Goal: Transaction & Acquisition: Purchase product/service

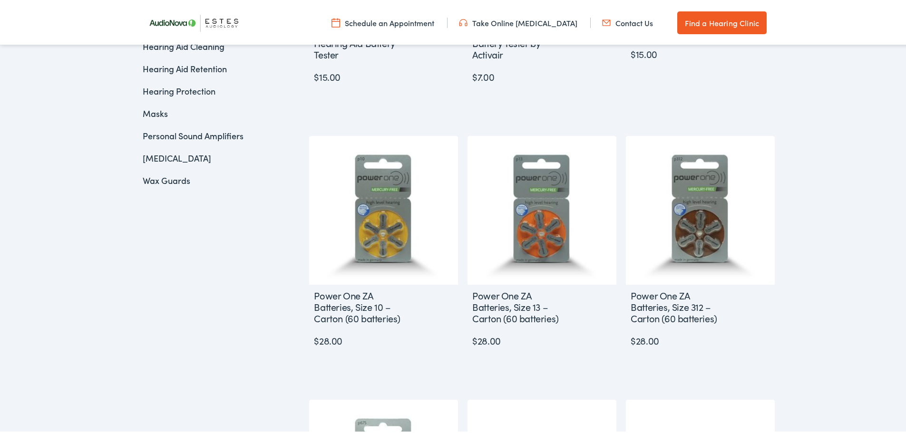
scroll to position [476, 0]
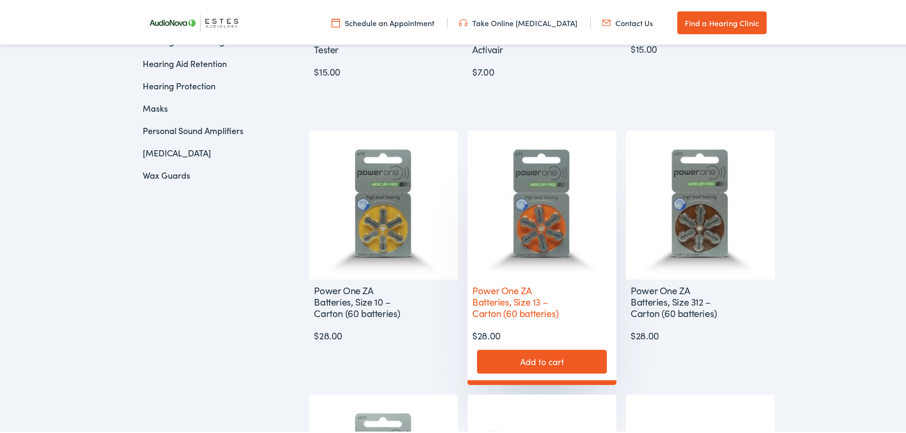
click at [526, 361] on link "Add to cart" at bounding box center [542, 360] width 130 height 24
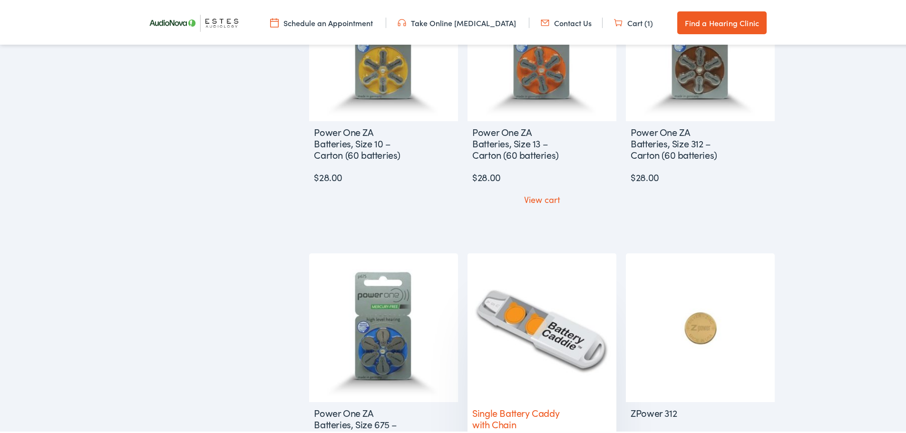
scroll to position [618, 0]
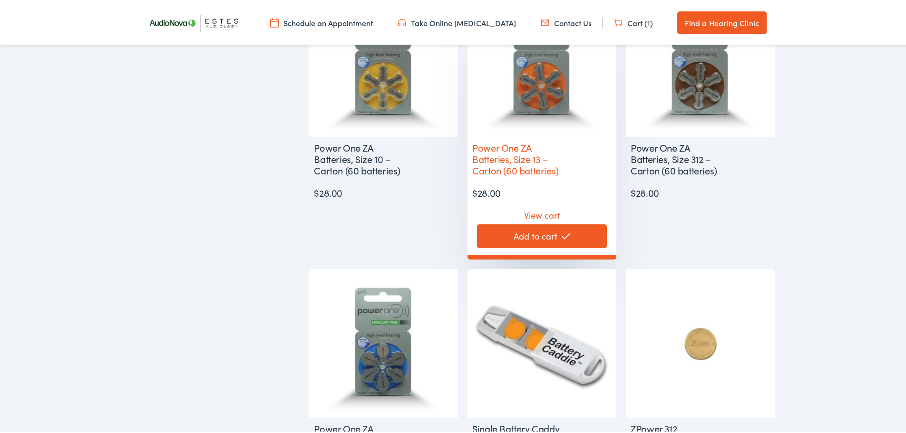
click at [543, 213] on link "View cart" at bounding box center [542, 211] width 36 height 17
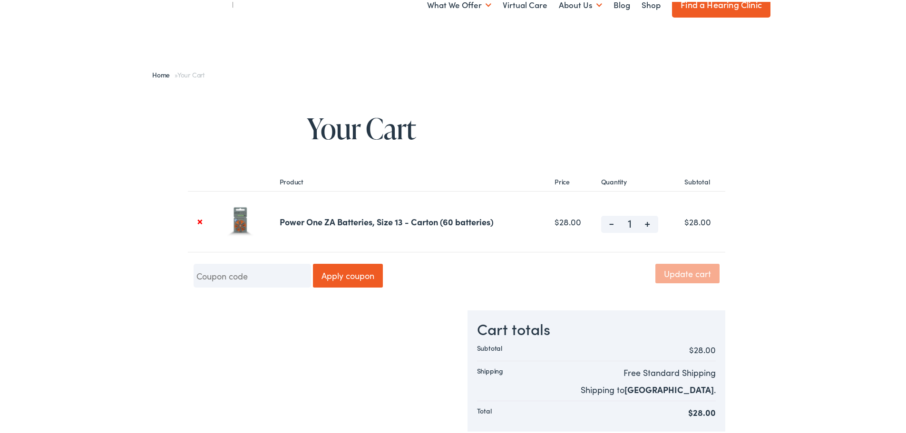
scroll to position [48, 0]
click at [237, 225] on img at bounding box center [240, 219] width 35 height 35
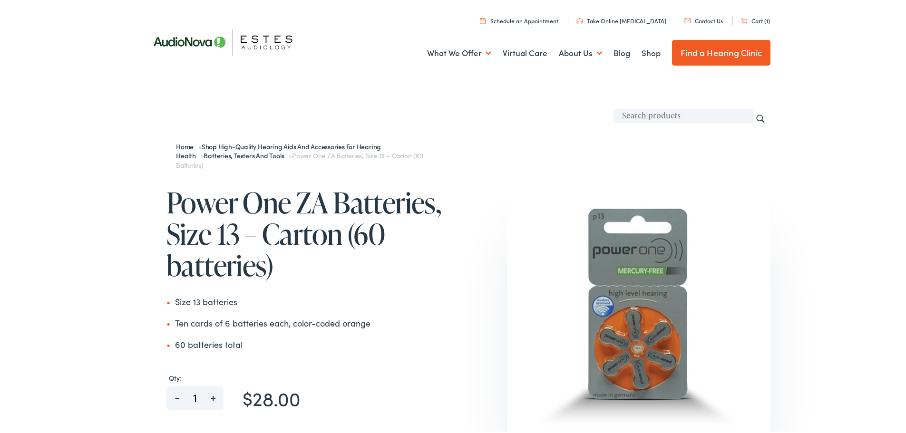
click at [752, 17] on link "Cart (1)" at bounding box center [755, 19] width 29 height 8
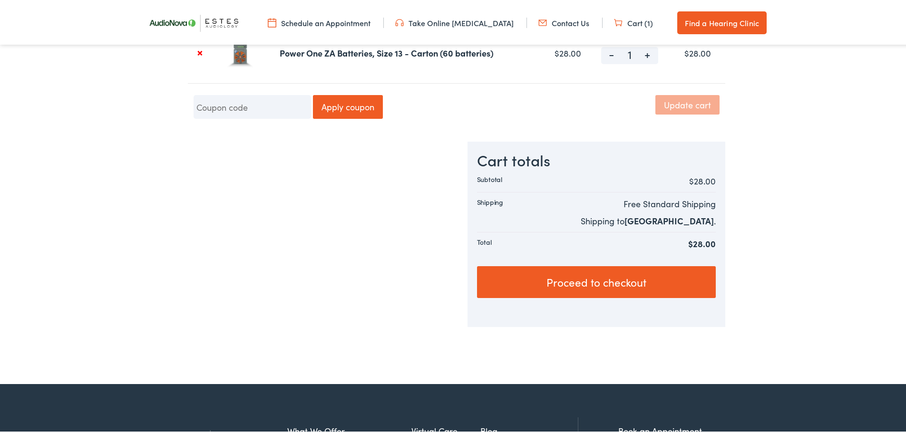
scroll to position [238, 0]
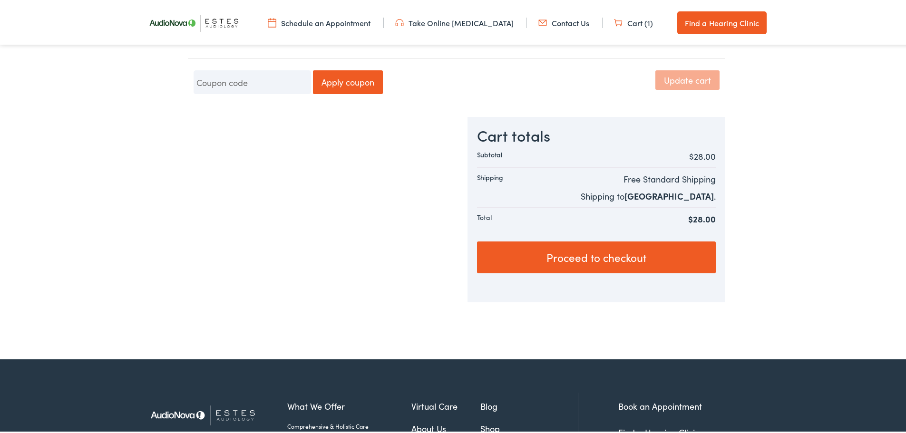
click at [558, 254] on link "Proceed to checkout" at bounding box center [596, 256] width 239 height 32
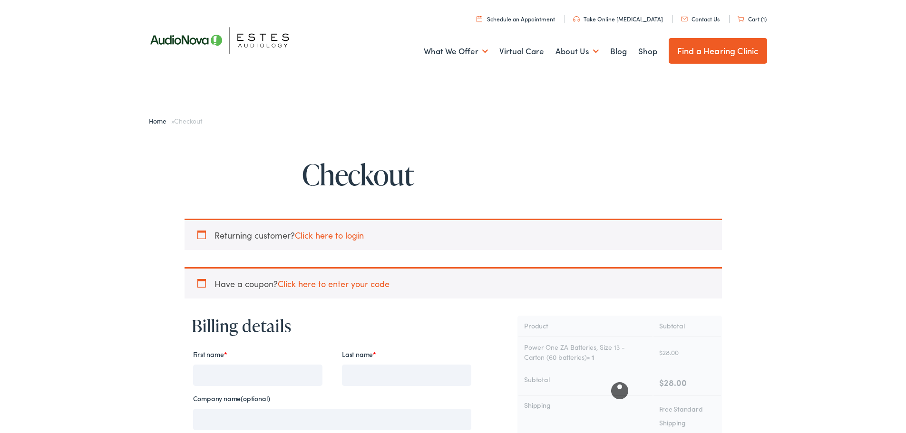
select select "[GEOGRAPHIC_DATA]"
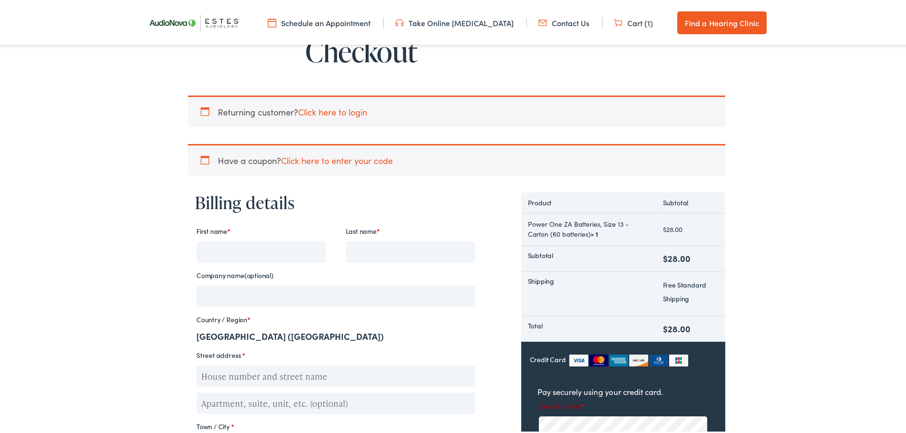
scroll to position [143, 0]
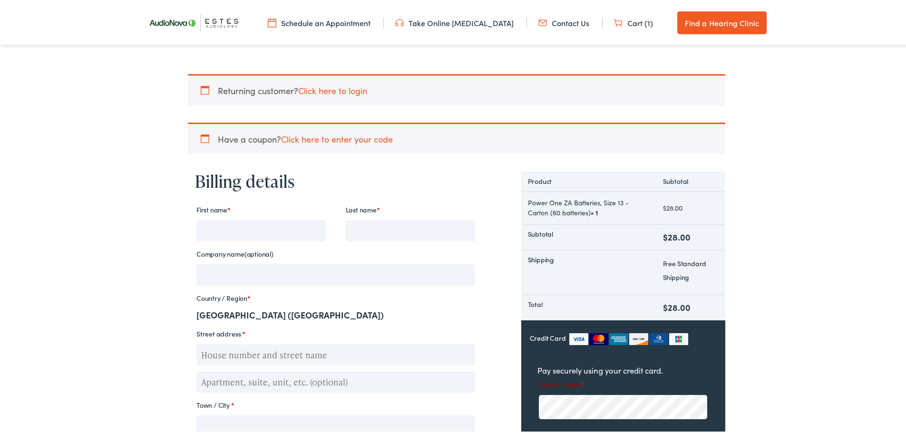
click at [206, 233] on input "First name *" at bounding box center [260, 228] width 129 height 21
type input "Isabel"
click at [351, 231] on input "Last name *" at bounding box center [410, 228] width 129 height 21
type input "Tseng"
click at [206, 354] on input "Street address *" at bounding box center [335, 353] width 279 height 21
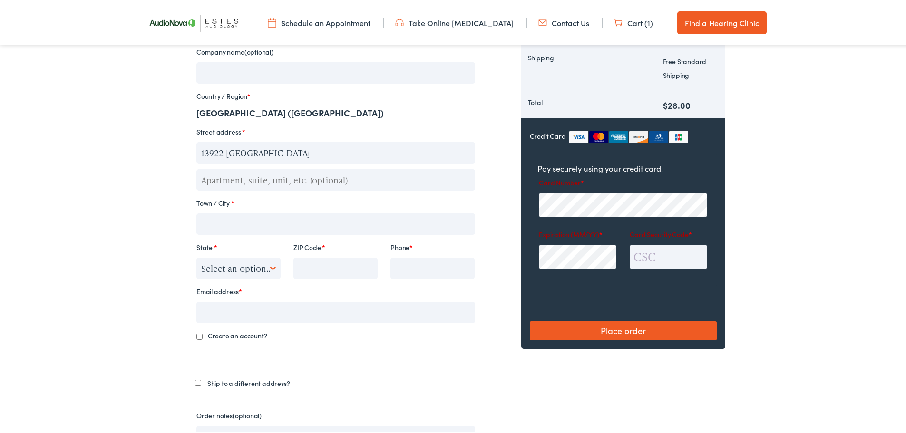
scroll to position [347, 0]
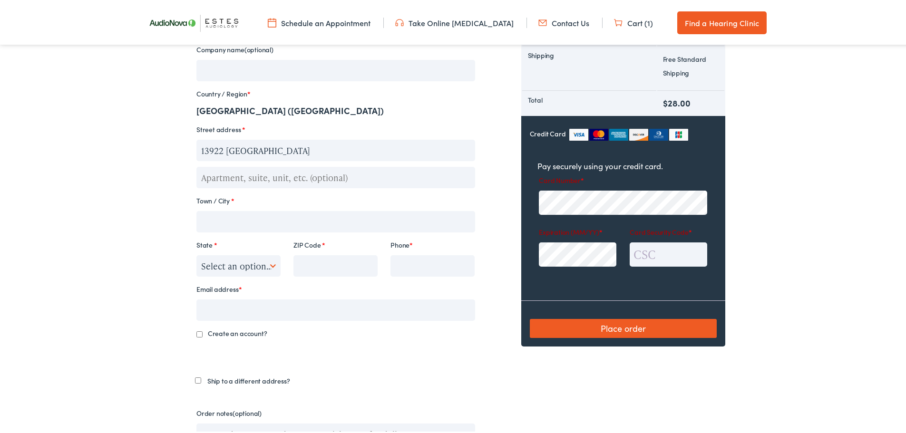
type input "13922 BLUFFMONT"
click at [220, 225] on input "Town / City *" at bounding box center [335, 219] width 279 height 21
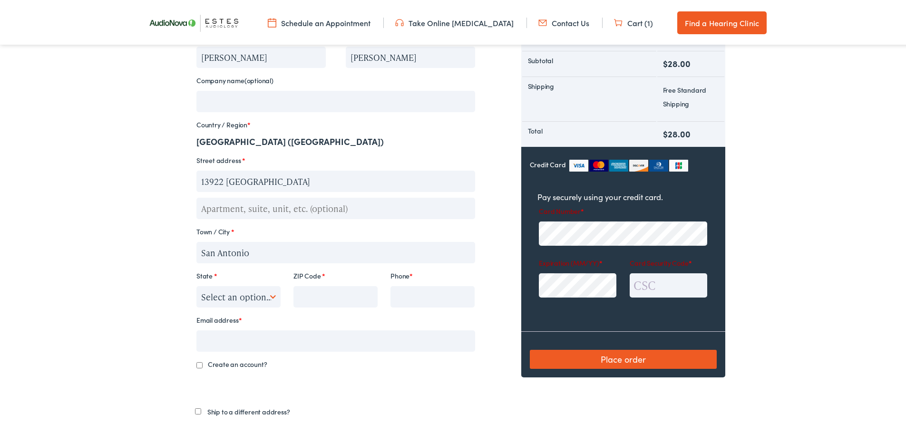
scroll to position [300, 0]
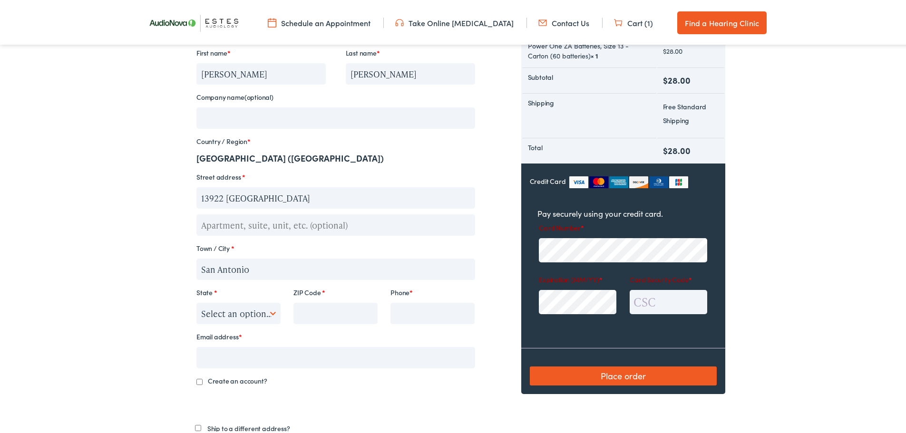
type input "San Antonio"
click at [331, 316] on input "ZIP Code *" at bounding box center [336, 311] width 84 height 21
type input "78216"
click at [408, 312] on input "Phone *" at bounding box center [433, 311] width 84 height 21
type input "2102602759"
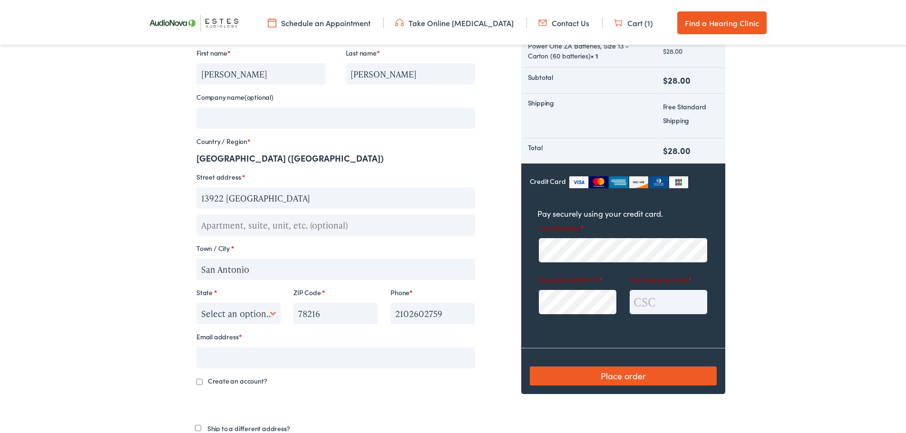
click at [214, 357] on input "Email address *" at bounding box center [335, 355] width 279 height 21
type input "c"
drag, startPoint x: 438, startPoint y: 313, endPoint x: 407, endPoint y: 313, distance: 31.4
click at [407, 313] on input "2102602759" at bounding box center [433, 311] width 84 height 21
type input "2104905458"
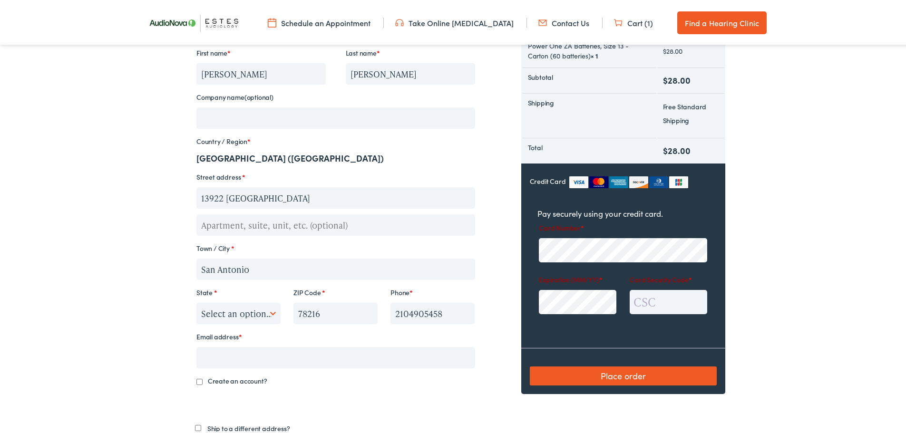
click at [215, 357] on input "Email address *" at bounding box center [335, 355] width 279 height 21
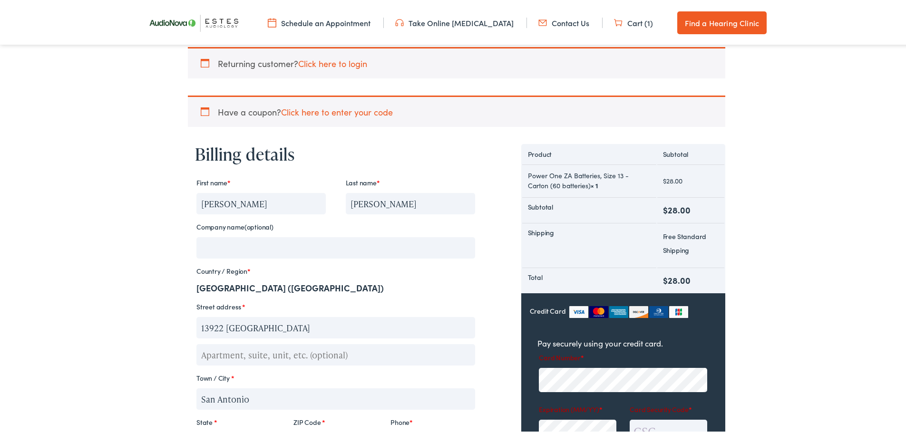
scroll to position [153, 0]
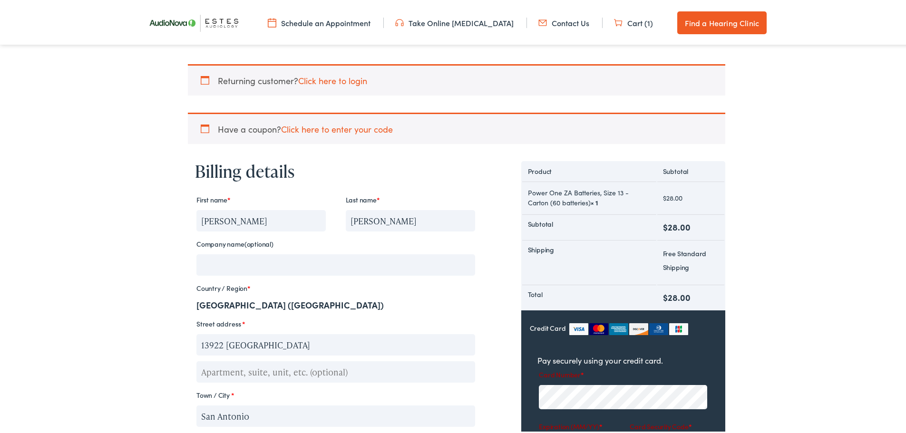
drag, startPoint x: 222, startPoint y: 221, endPoint x: 192, endPoint y: 218, distance: 29.6
click at [195, 218] on p "First name * Isabel" at bounding box center [261, 210] width 132 height 41
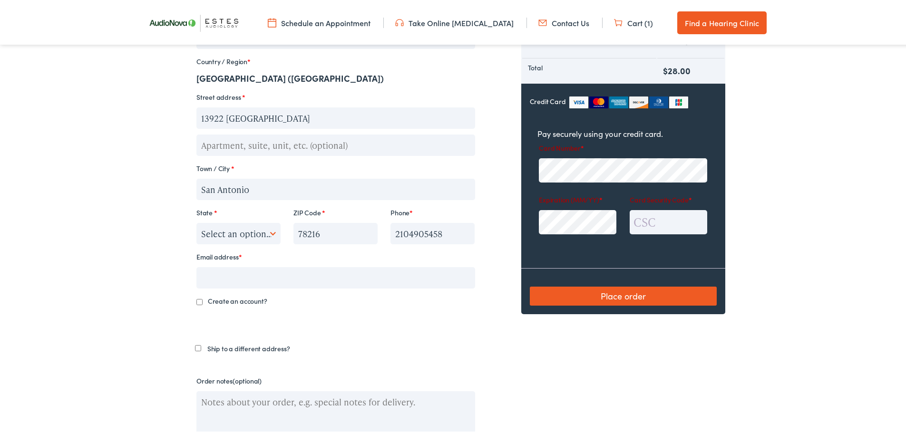
scroll to position [392, 0]
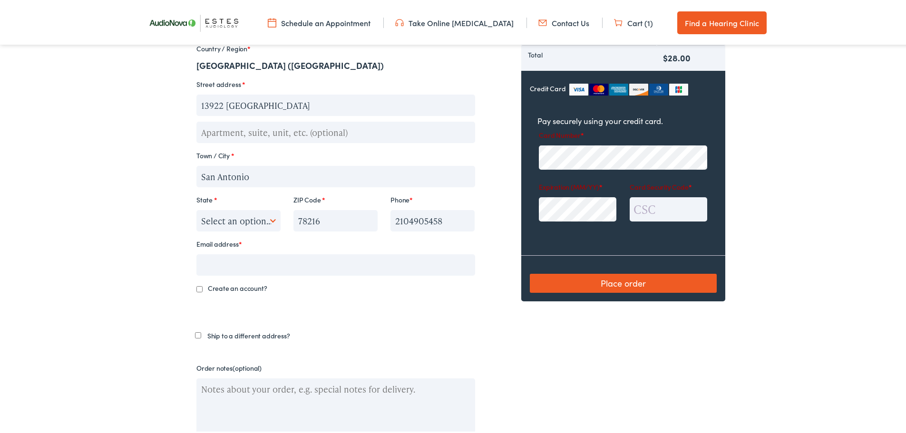
type input "Clevert"
drag, startPoint x: 441, startPoint y: 221, endPoint x: 407, endPoint y: 216, distance: 34.6
click at [407, 216] on input "2104905458" at bounding box center [433, 218] width 84 height 21
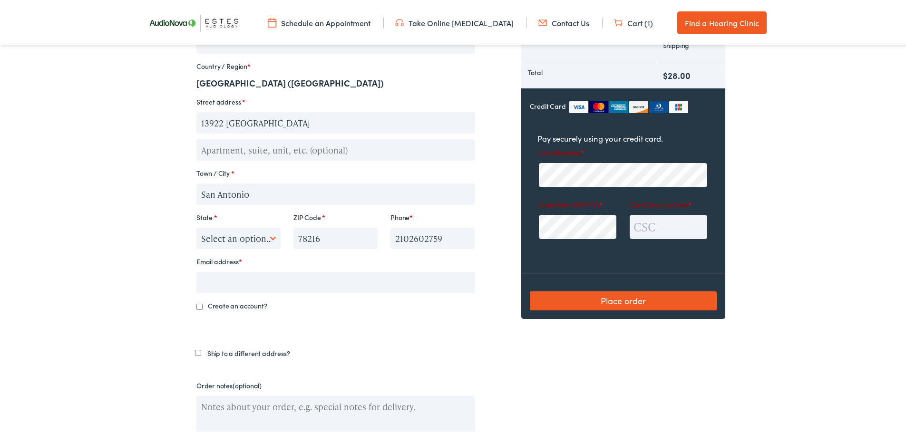
scroll to position [345, 0]
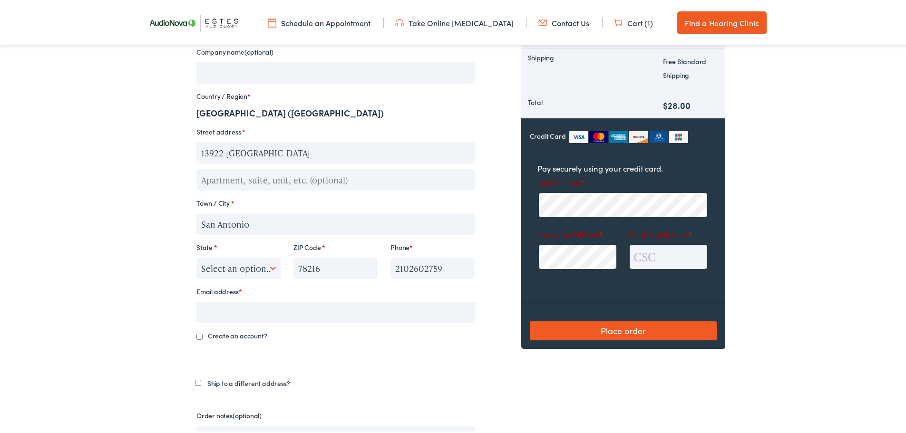
type input "2102602759"
click at [212, 313] on input "Email address *" at bounding box center [335, 310] width 279 height 21
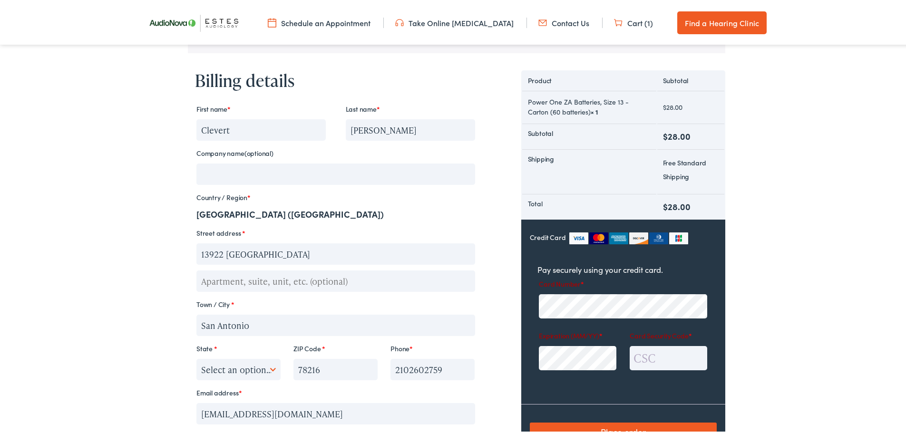
scroll to position [242, 0]
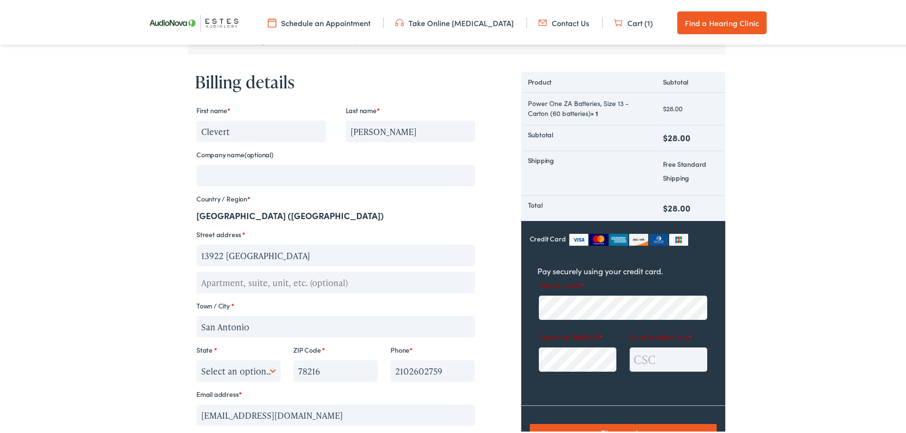
type input "cleverttseng@yahoo.com"
click at [764, 365] on body "Checkout - Estes Audiology Skip to Main Content Menu Close Schedule an Appointm…" at bounding box center [456, 304] width 913 height 1093
click at [657, 366] on input "Card Security Code *" at bounding box center [669, 358] width 78 height 24
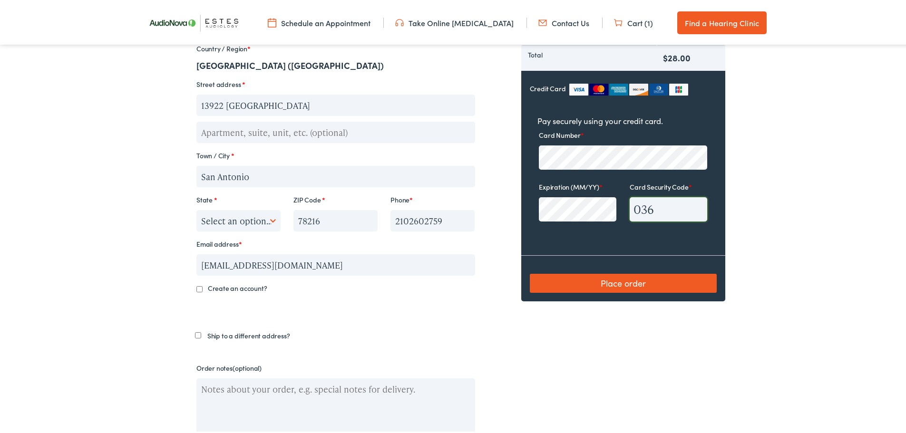
scroll to position [393, 0]
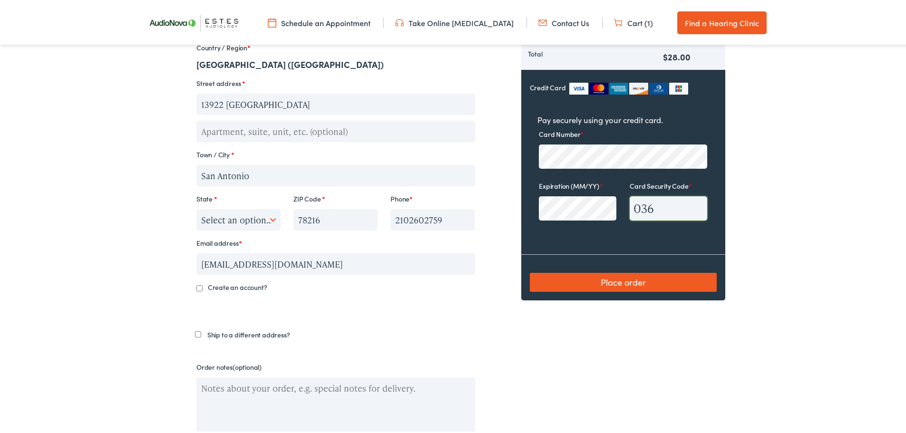
type input "036"
click at [614, 277] on button "Place order" at bounding box center [623, 280] width 187 height 19
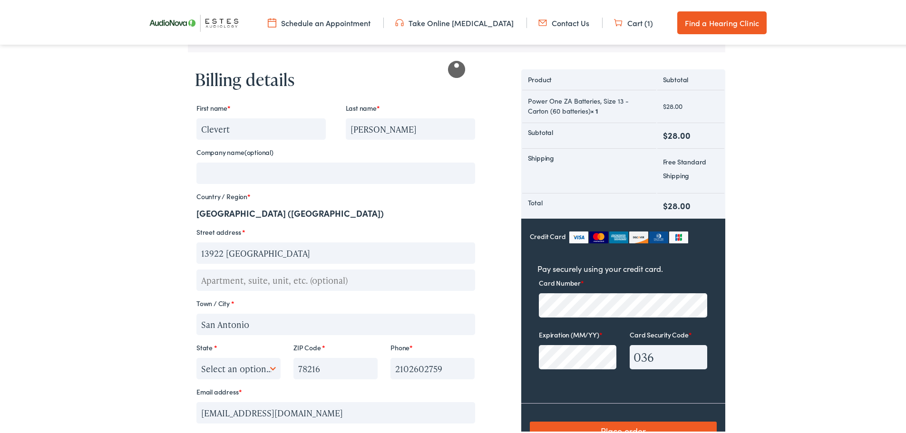
scroll to position [255, 0]
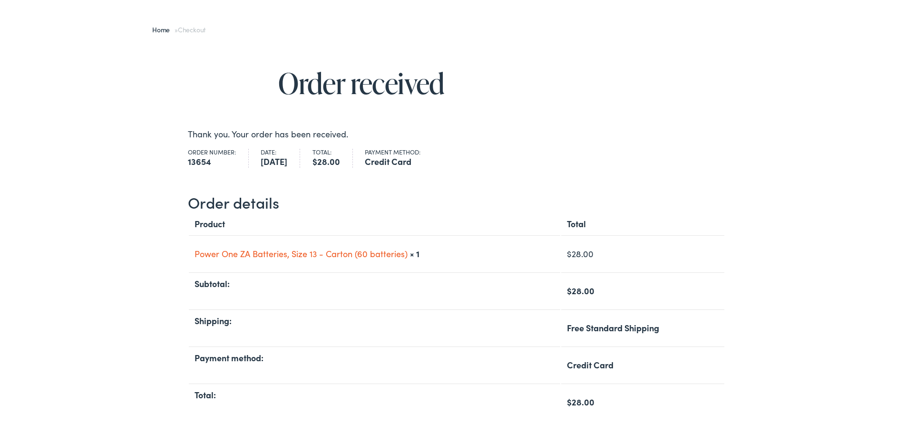
scroll to position [83, 0]
